Goal: Check status: Check status

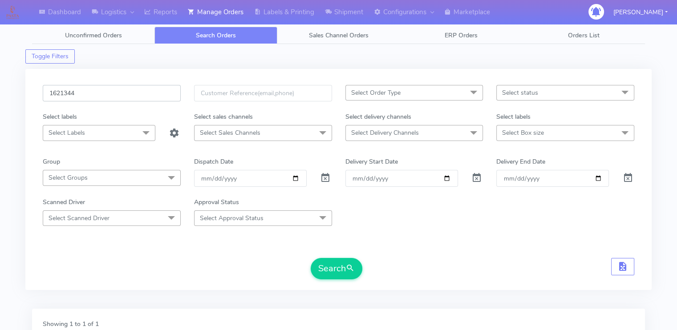
click at [108, 98] on input "1621344" at bounding box center [112, 93] width 138 height 16
paste input "4561"
click at [311, 258] on button "Search" at bounding box center [337, 268] width 52 height 21
type input "1624561"
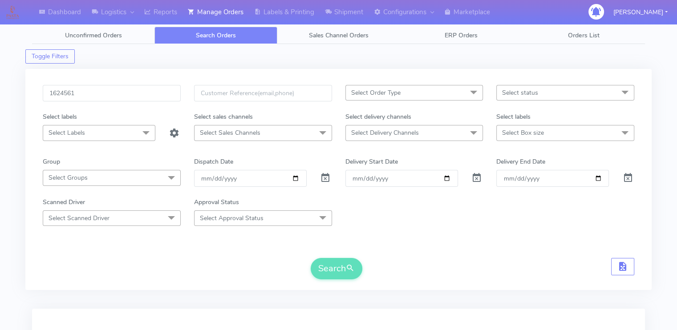
click at [125, 266] on div "Search" at bounding box center [339, 268] width 592 height 21
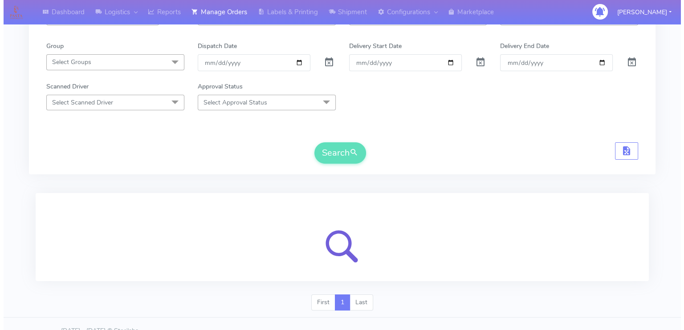
scroll to position [128, 0]
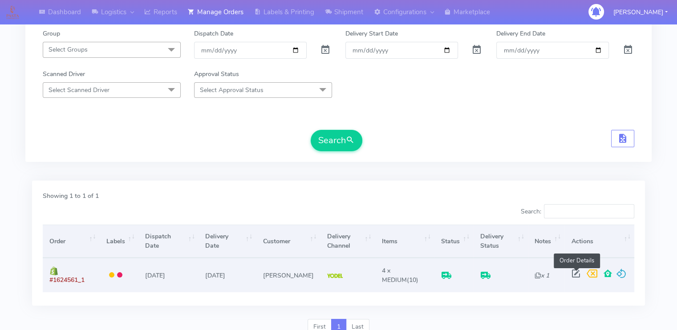
click at [575, 272] on span at bounding box center [576, 276] width 16 height 8
select select "5"
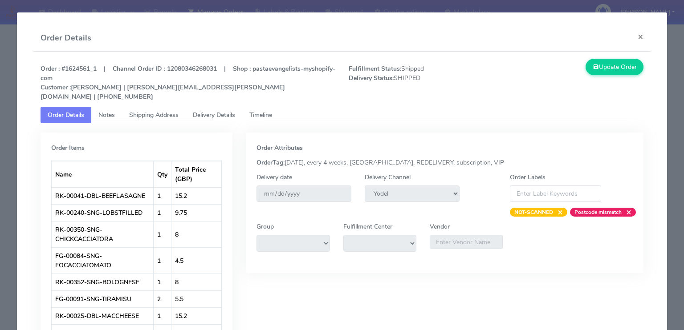
click at [210, 111] on span "Delivery Details" at bounding box center [214, 115] width 42 height 8
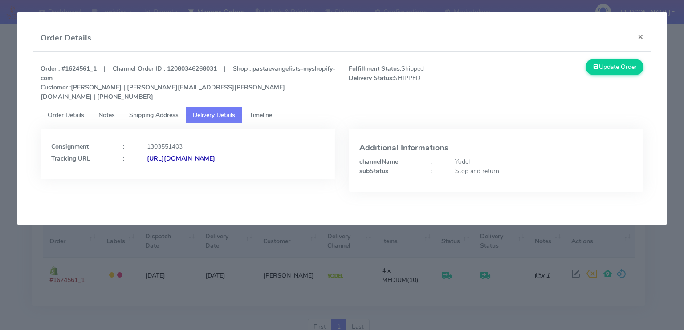
click at [155, 111] on span "Shipping Address" at bounding box center [153, 115] width 49 height 8
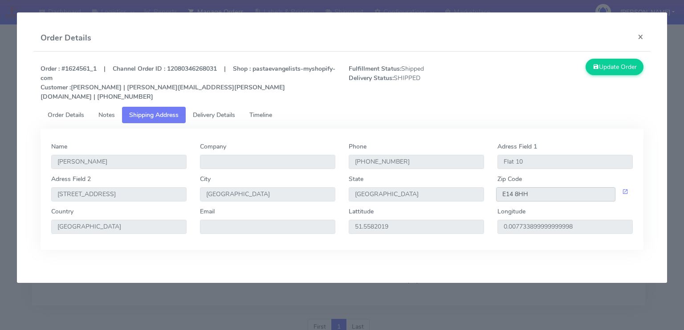
click at [552, 190] on input "E14 8HH" at bounding box center [555, 194] width 119 height 14
click at [206, 111] on span "Delivery Details" at bounding box center [214, 115] width 42 height 8
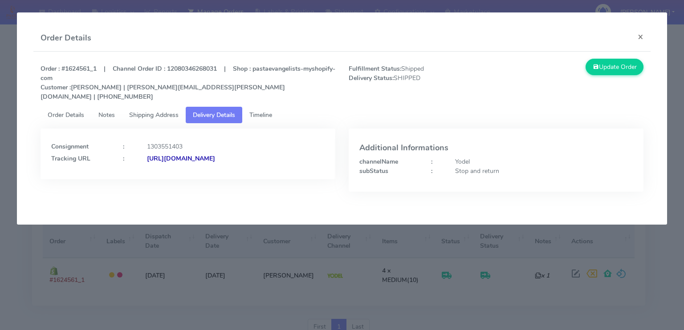
click at [177, 155] on strong "[URL][DOMAIN_NAME]" at bounding box center [181, 159] width 68 height 8
